Goal: Task Accomplishment & Management: Complete application form

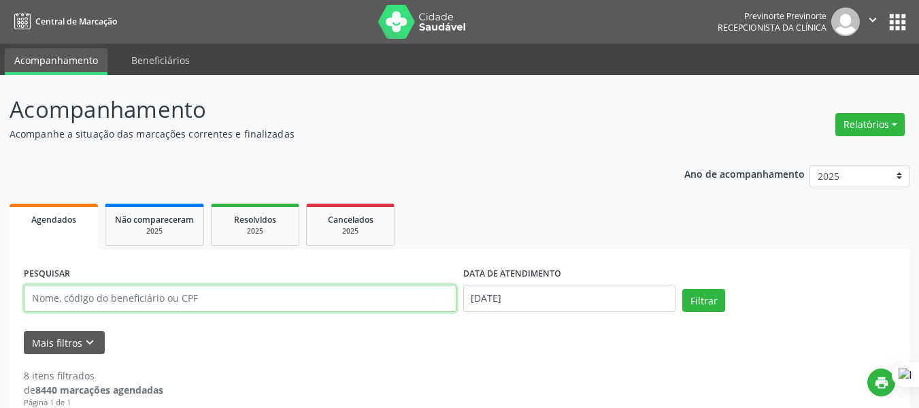
click at [188, 300] on input "text" at bounding box center [240, 297] width 433 height 27
type input "[PERSON_NAME]"
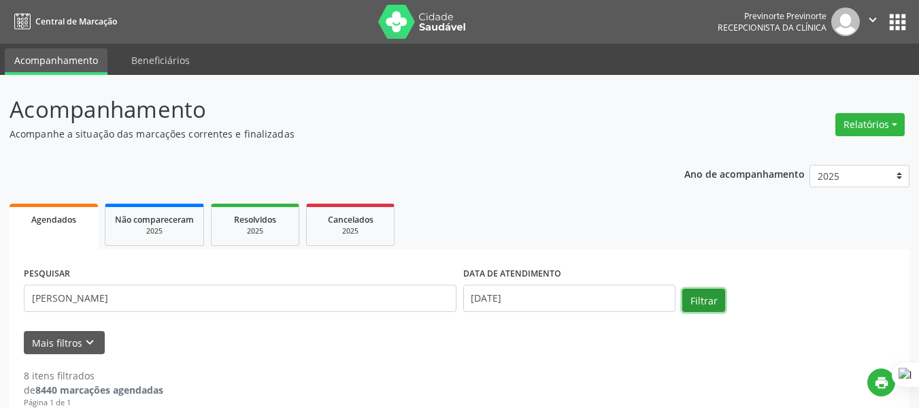
click at [686, 297] on button "Filtrar" at bounding box center [703, 300] width 43 height 23
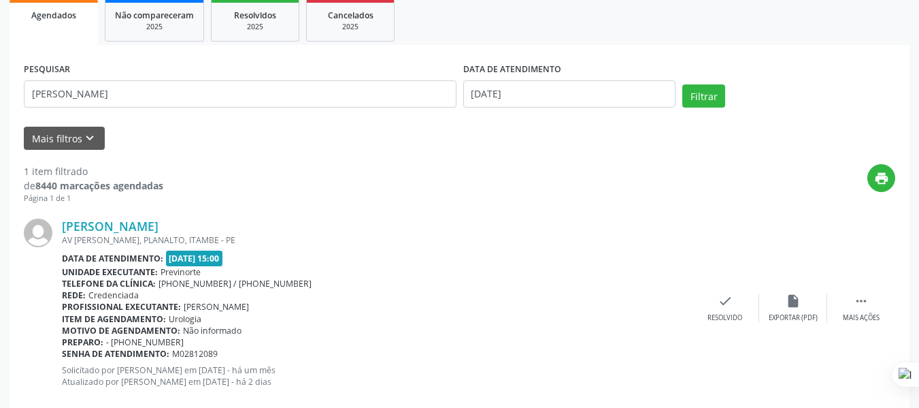
scroll to position [232, 0]
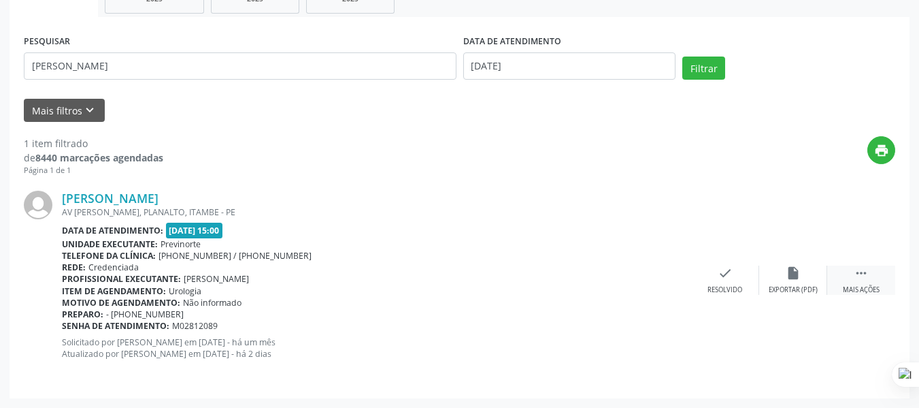
click at [866, 283] on div " Mais ações" at bounding box center [861, 279] width 68 height 29
click at [799, 382] on div "[PERSON_NAME] [STREET_ADDRESS][PERSON_NAME] Data de atendimento: [DATE] 15:00 U…" at bounding box center [460, 279] width 872 height 207
click at [875, 282] on div " Menos ações" at bounding box center [861, 279] width 68 height 29
click at [188, 228] on span "[DATE] 15:00" at bounding box center [194, 231] width 57 height 16
